Goal: Navigation & Orientation: Understand site structure

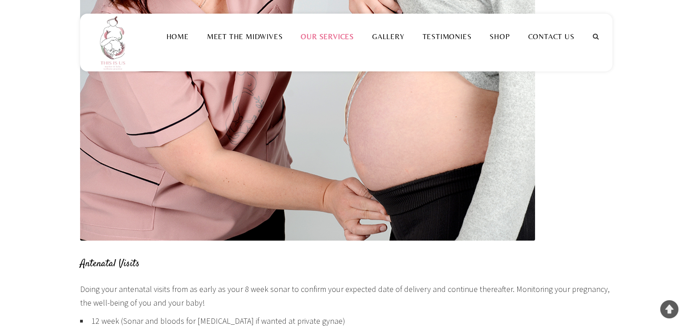
scroll to position [333, 0]
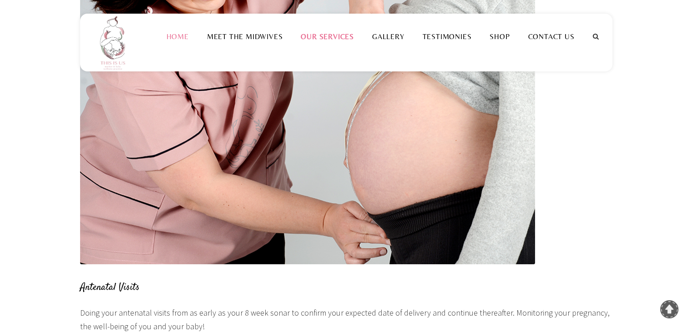
click at [182, 31] on li "Home" at bounding box center [177, 36] width 40 height 45
click at [179, 34] on link "Home" at bounding box center [177, 36] width 40 height 9
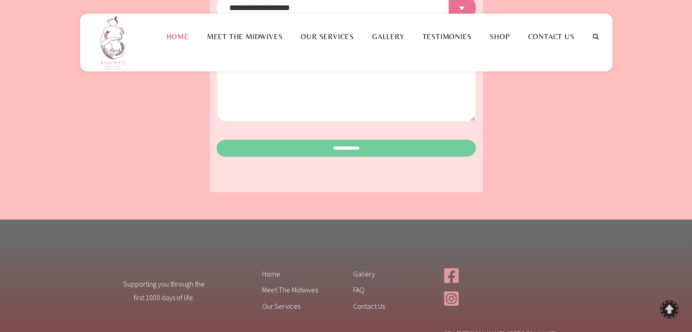
scroll to position [1513, 0]
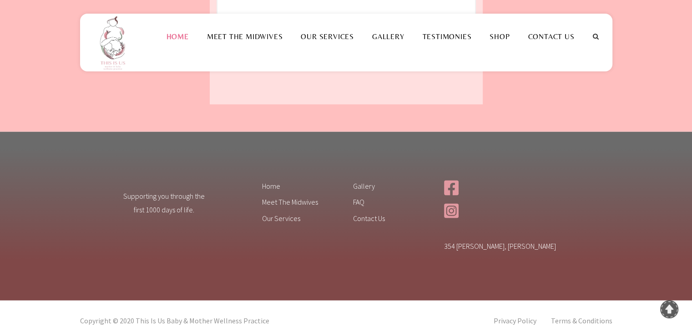
click at [98, 131] on div "Supporting you through the first 1000 days of life. Home Meet The Midwives Our …" at bounding box center [346, 215] width 692 height 169
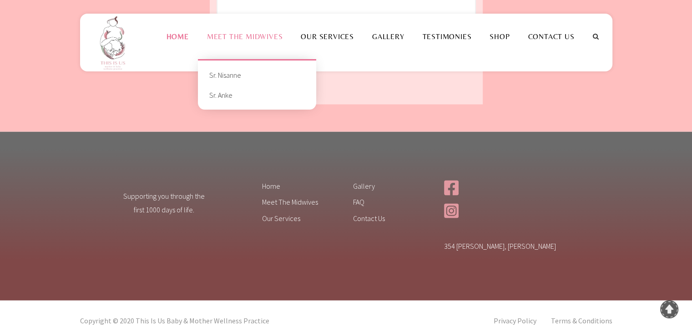
click at [280, 32] on link "Meet the Midwives" at bounding box center [245, 36] width 94 height 9
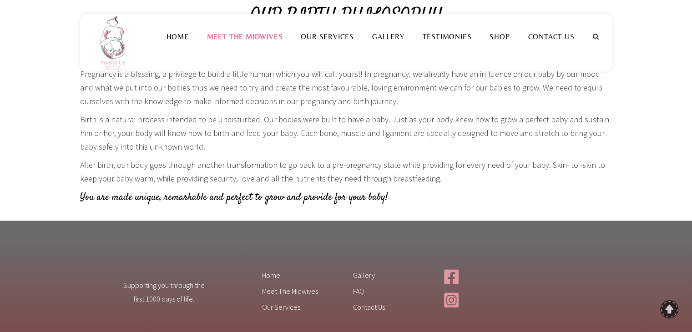
scroll to position [1014, 0]
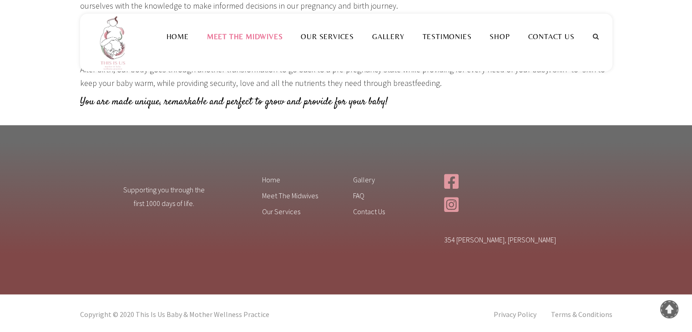
scroll to position [1014, 0]
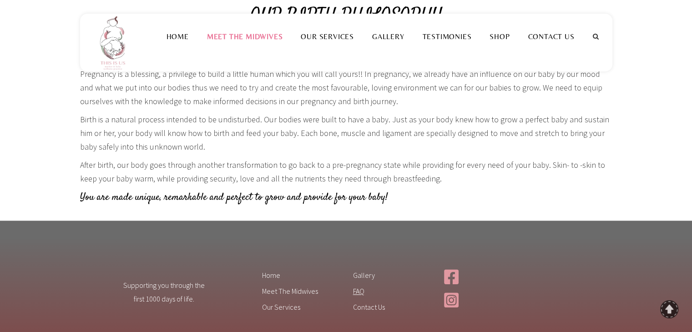
click at [359, 290] on link "FAQ" at bounding box center [391, 293] width 77 height 15
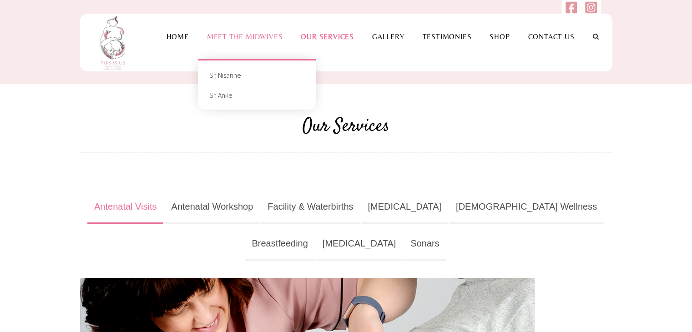
click at [237, 37] on link "Meet the Midwives" at bounding box center [245, 36] width 94 height 9
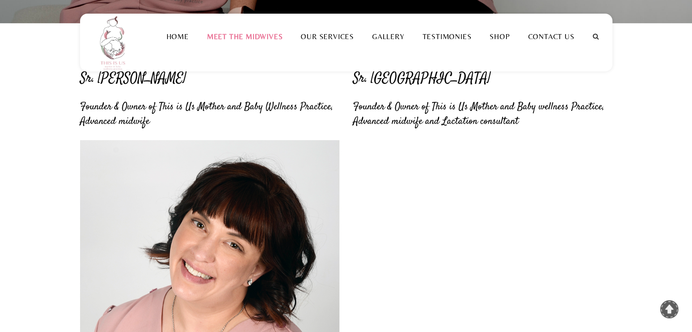
scroll to position [590, 0]
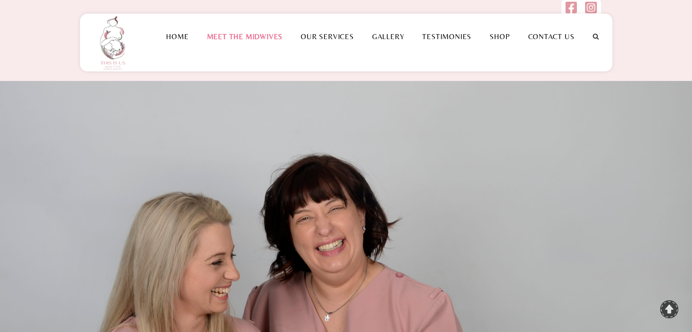
scroll to position [590, 0]
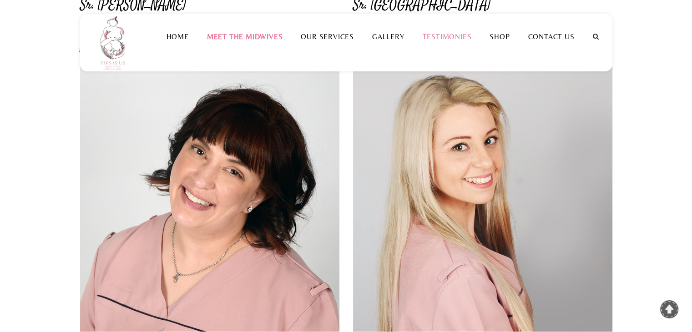
click at [461, 39] on link "Testimonies" at bounding box center [446, 36] width 67 height 9
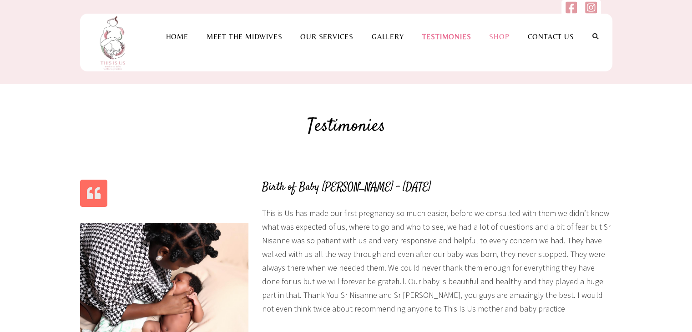
click at [499, 35] on link "Shop" at bounding box center [499, 36] width 38 height 9
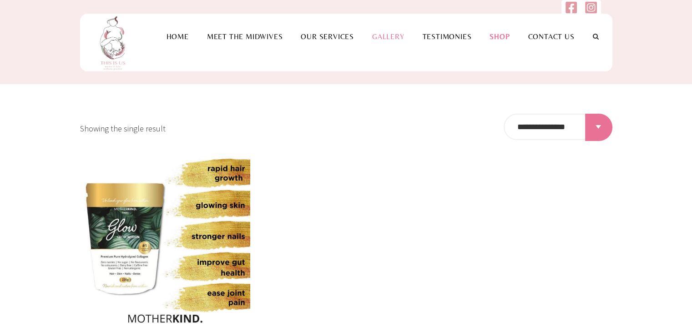
click at [386, 40] on link "Gallery" at bounding box center [388, 36] width 51 height 9
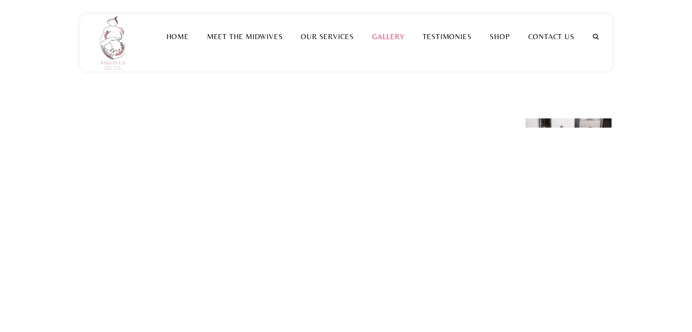
scroll to position [844, 0]
